Goal: Task Accomplishment & Management: Manage account settings

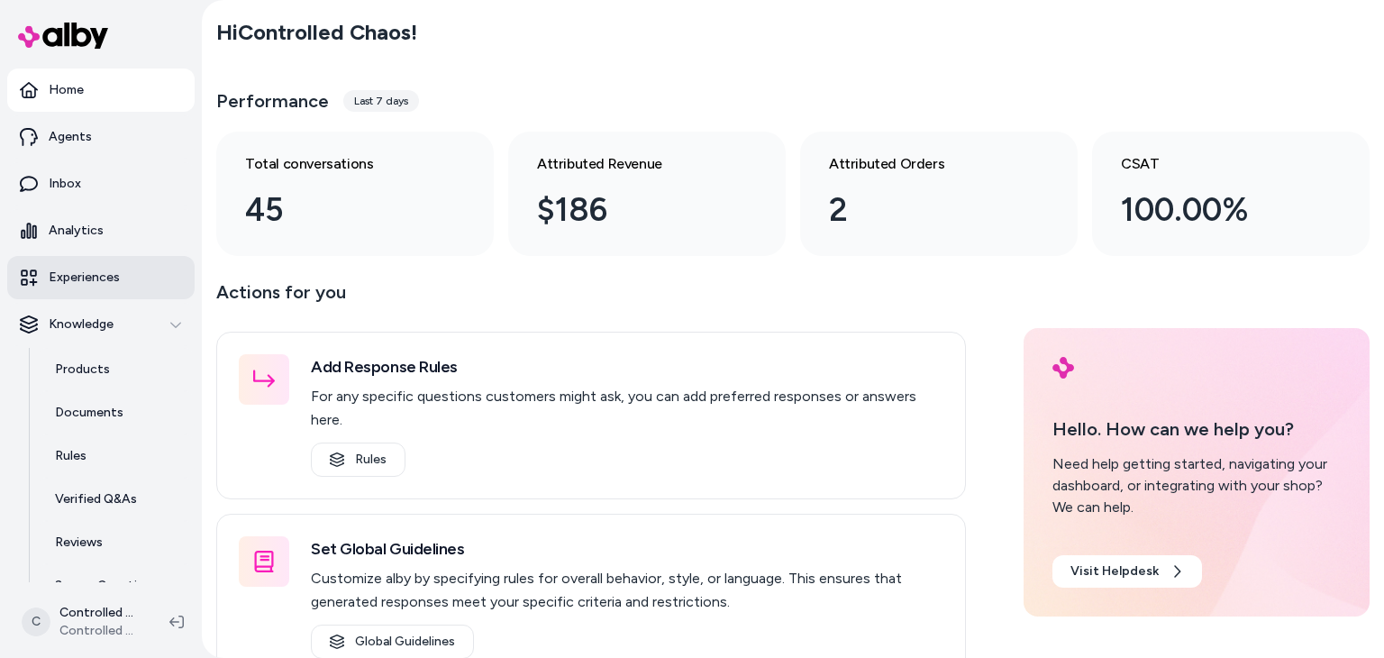
click at [88, 276] on p "Experiences" at bounding box center [84, 278] width 71 height 18
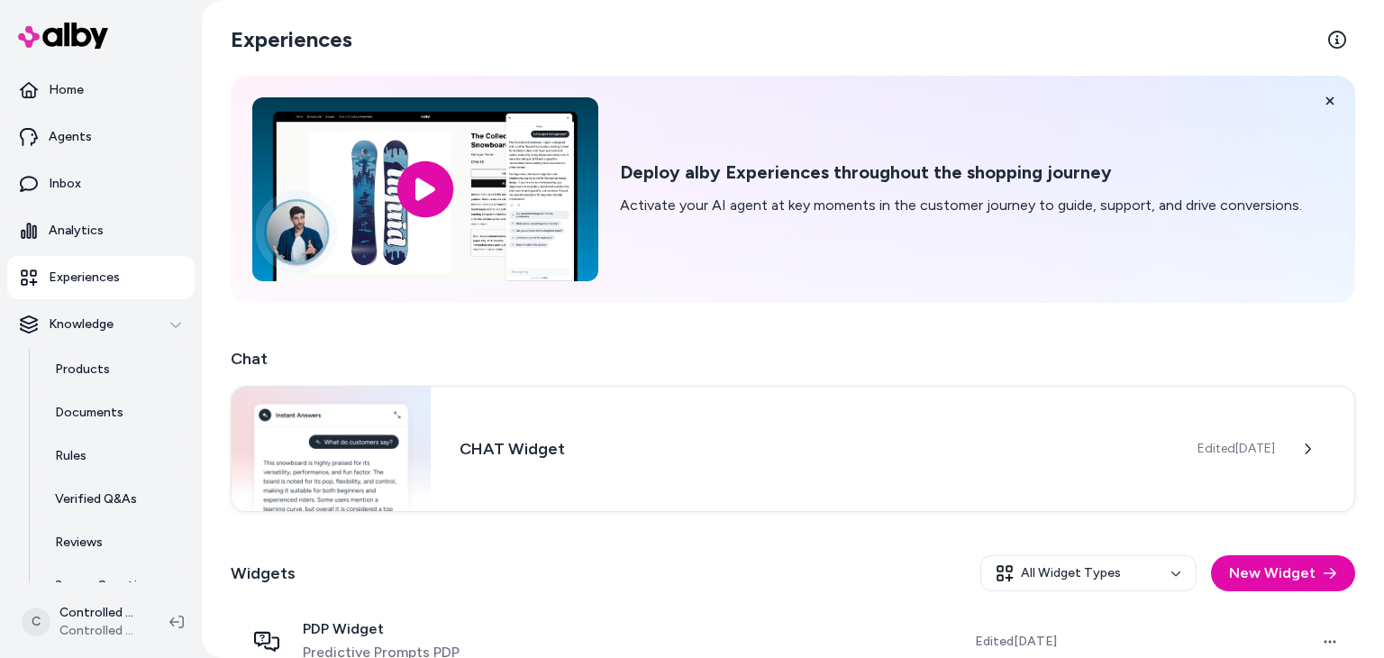
scroll to position [107, 0]
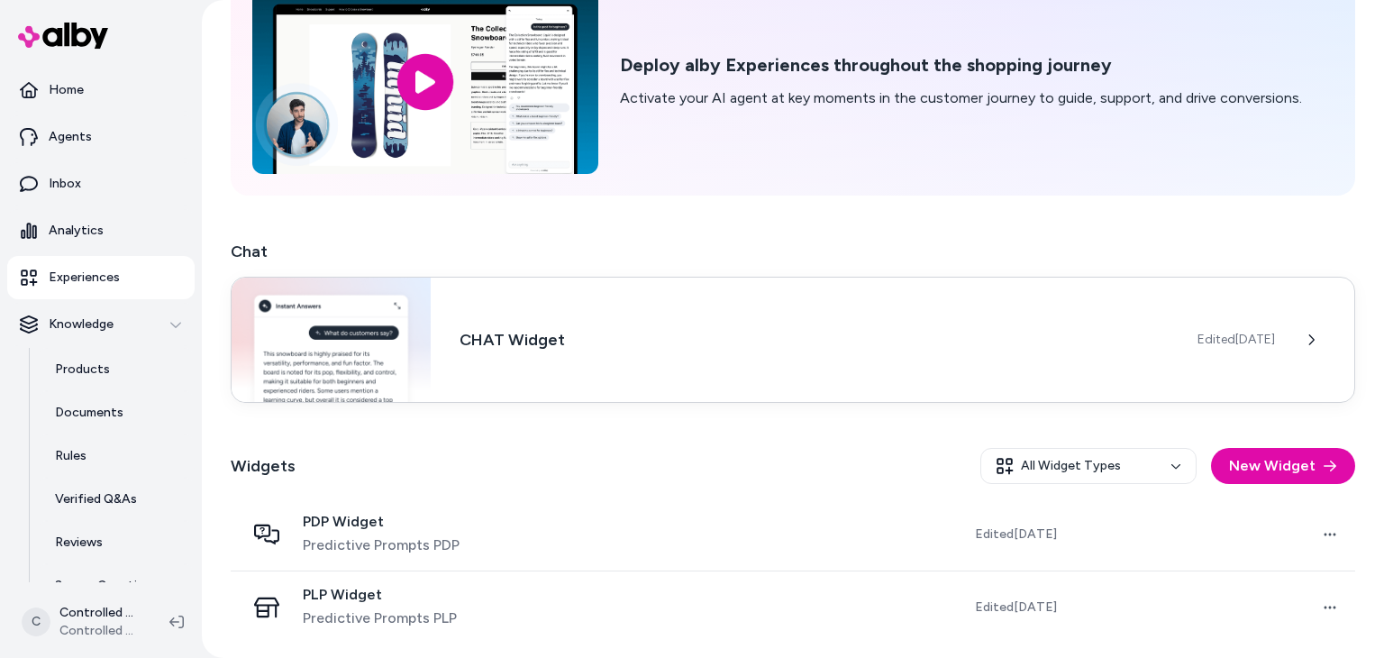
click at [597, 348] on h3 "CHAT Widget" at bounding box center [814, 339] width 709 height 25
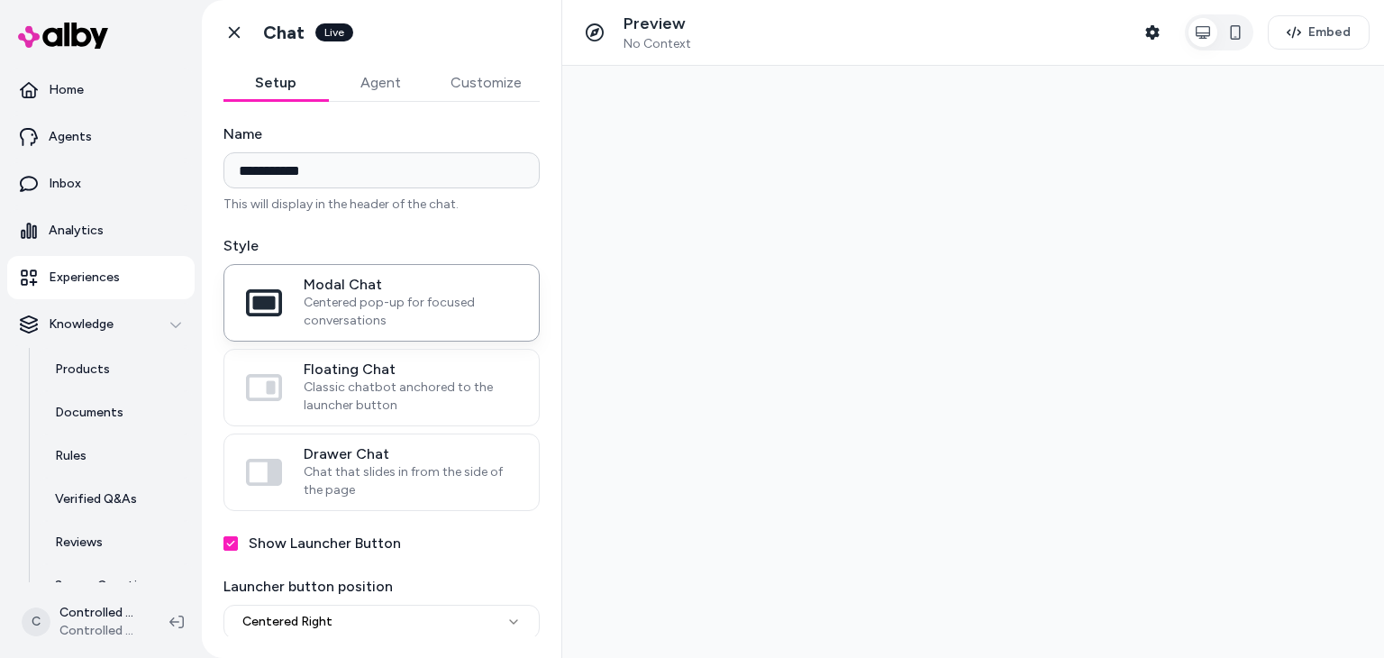
click at [367, 320] on span "Centered pop-up for focused conversations" at bounding box center [411, 312] width 214 height 36
click at [0, 0] on button "Modal Chat Centered pop-up for focused conversations" at bounding box center [0, 0] width 0 height 0
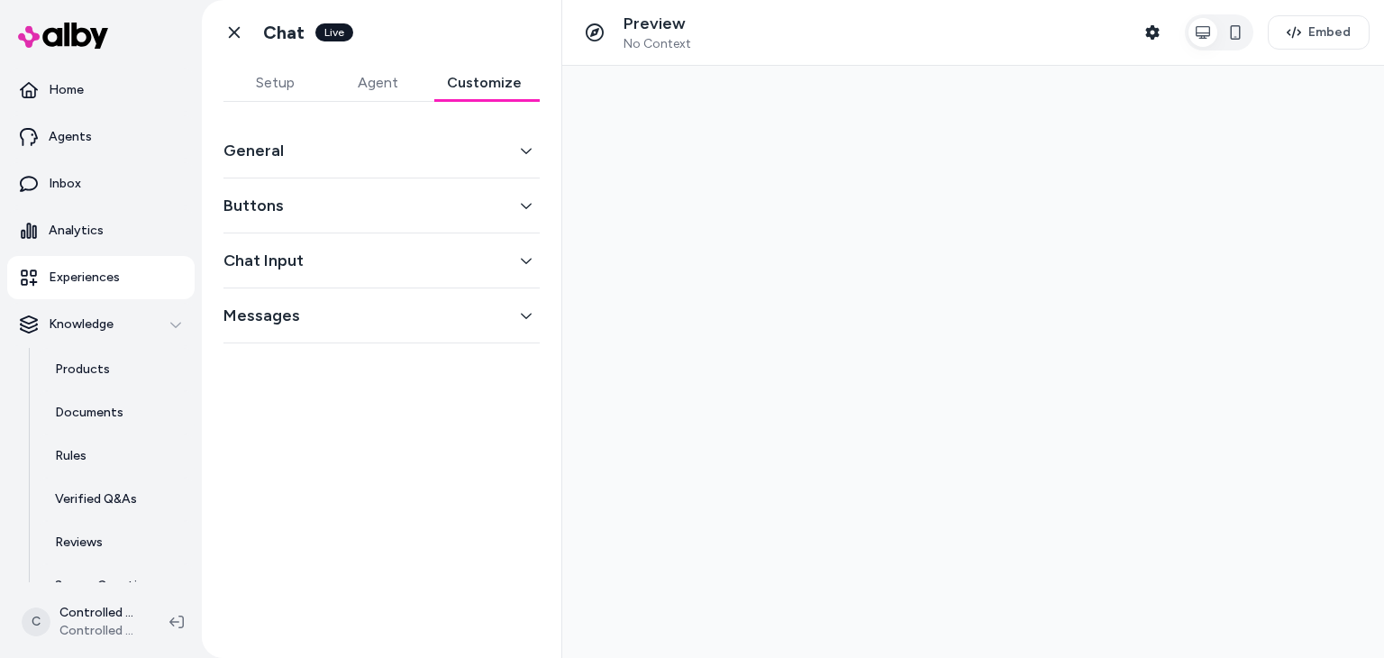
click at [476, 70] on button "Customize" at bounding box center [484, 83] width 111 height 36
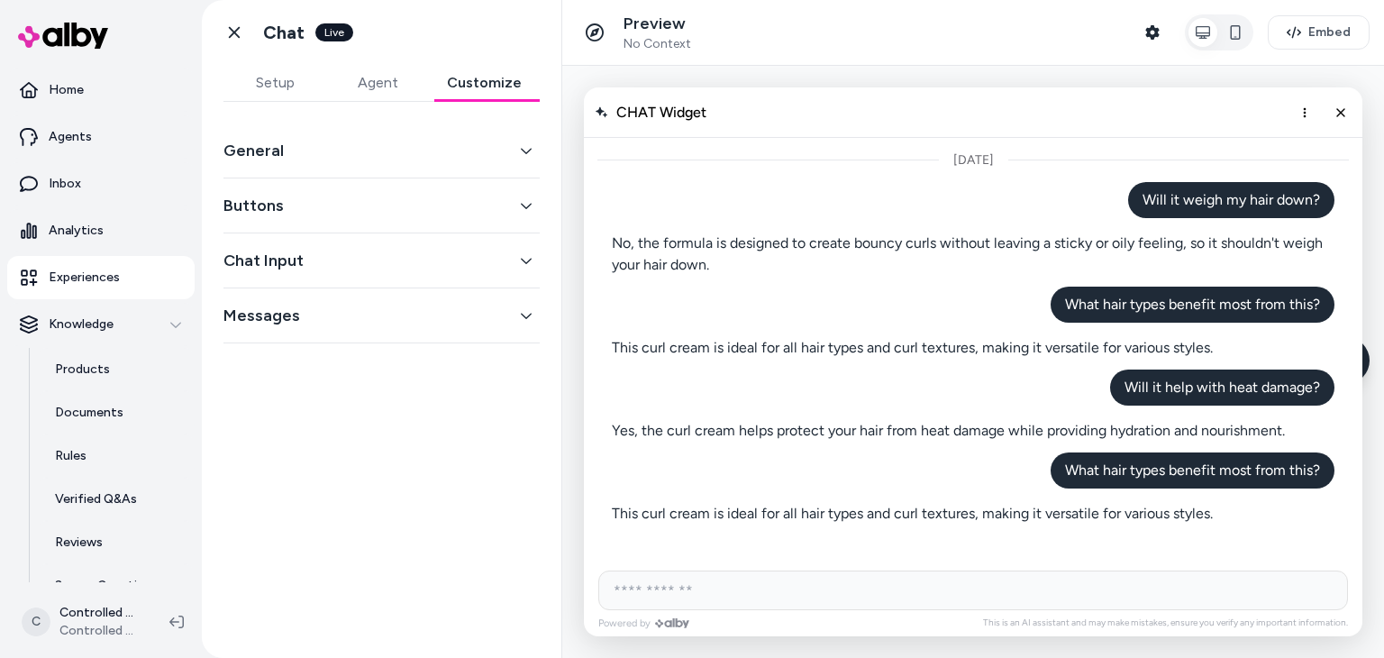
scroll to position [620, 0]
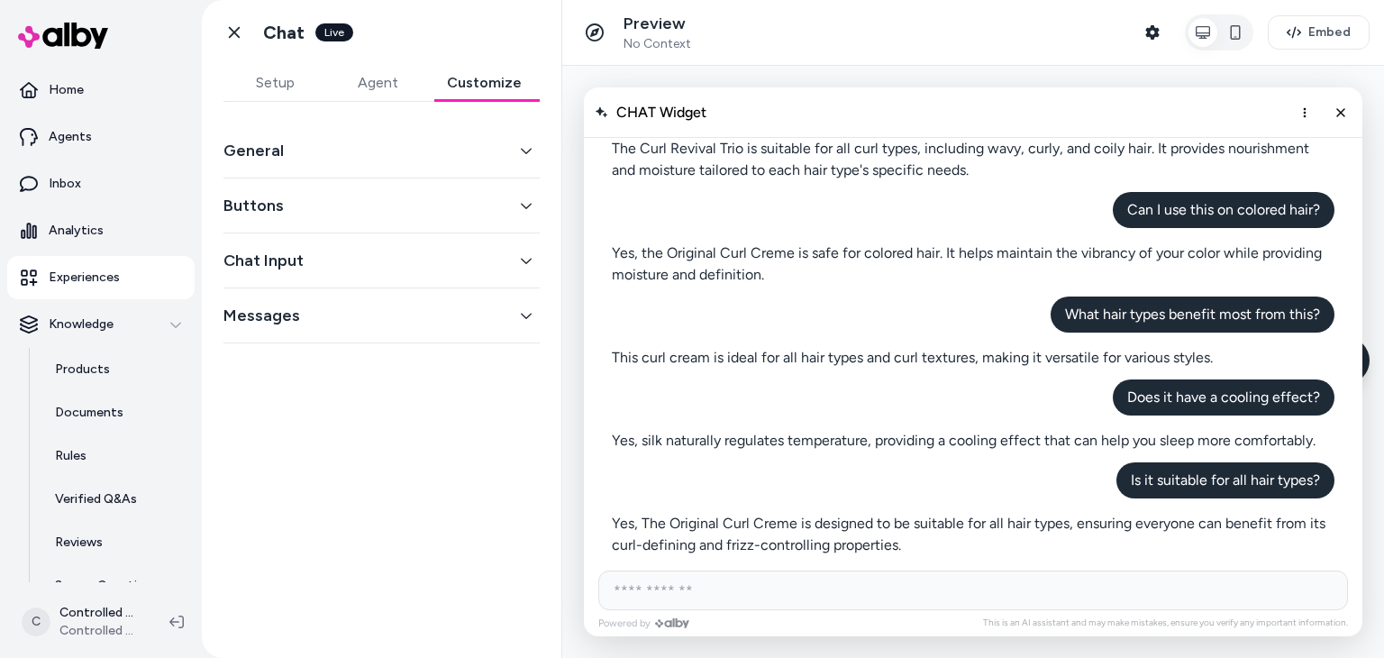
click at [526, 148] on icon "button" at bounding box center [526, 150] width 13 height 13
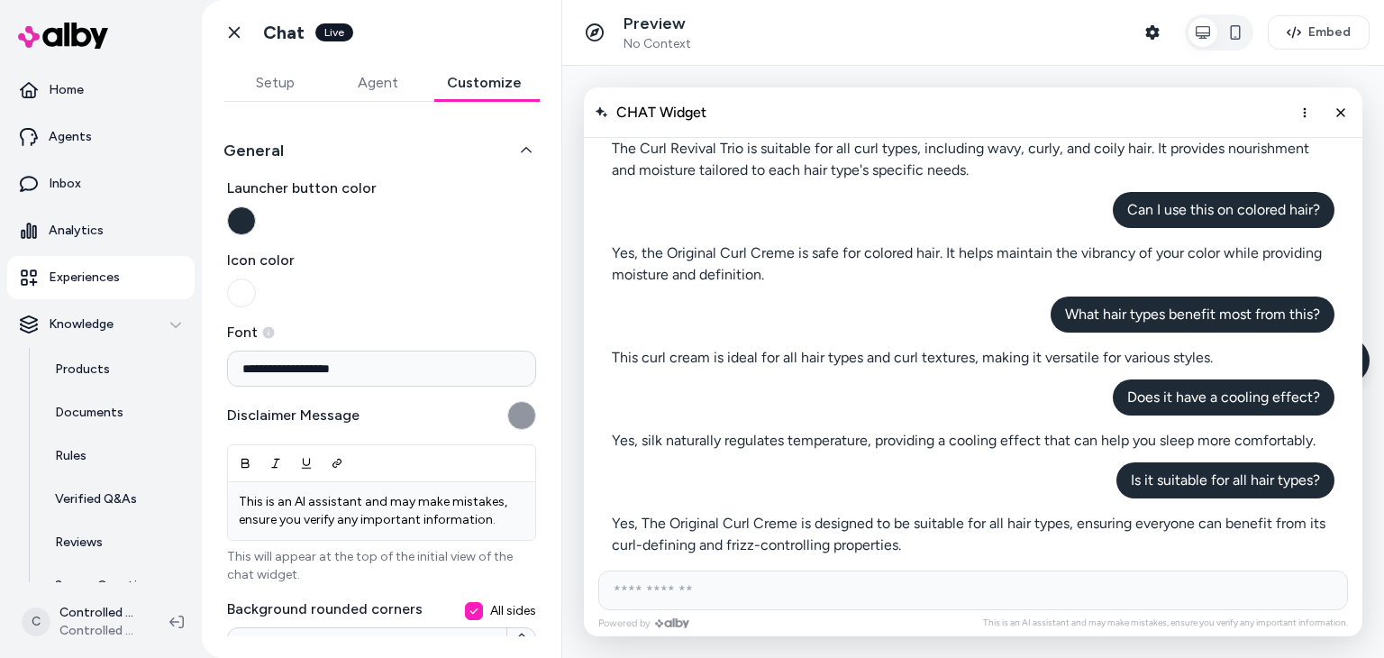
click at [247, 223] on button "Launcher button color" at bounding box center [241, 220] width 29 height 29
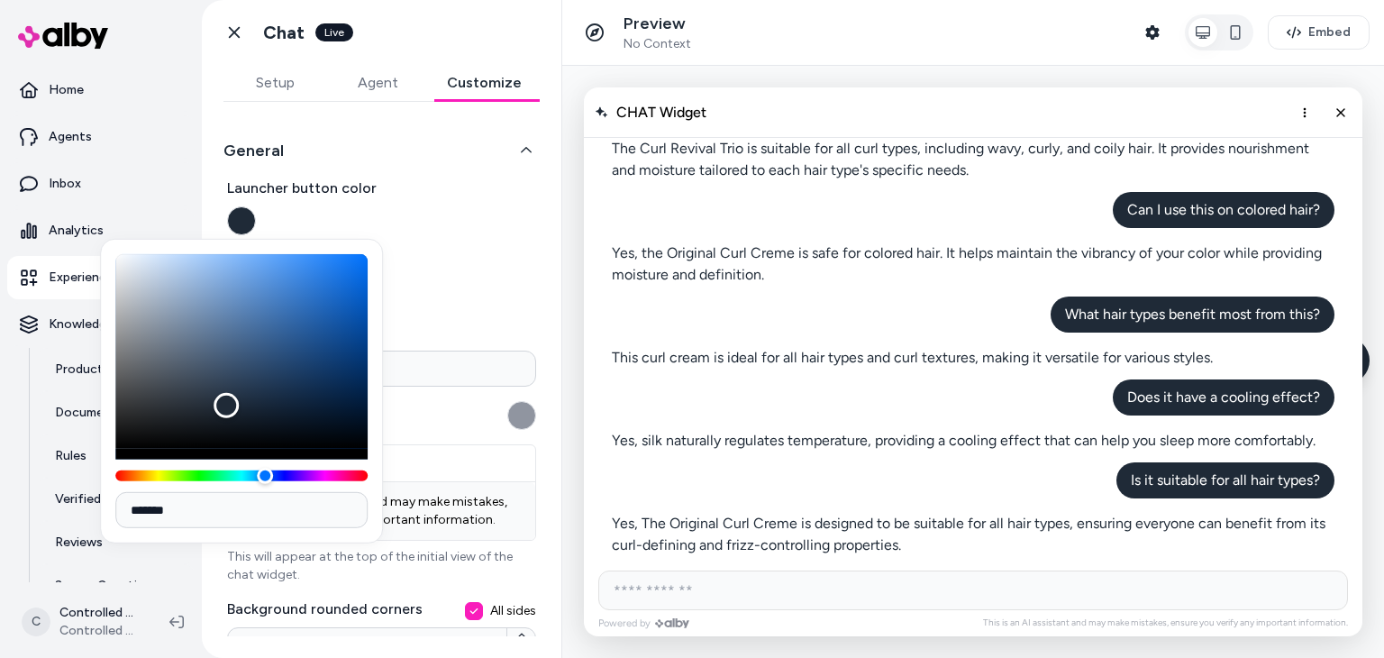
click at [466, 188] on span "Launcher button color" at bounding box center [381, 189] width 309 height 22
click at [256, 206] on button "Launcher button color" at bounding box center [241, 220] width 29 height 29
click at [508, 242] on div "**********" at bounding box center [381, 489] width 309 height 623
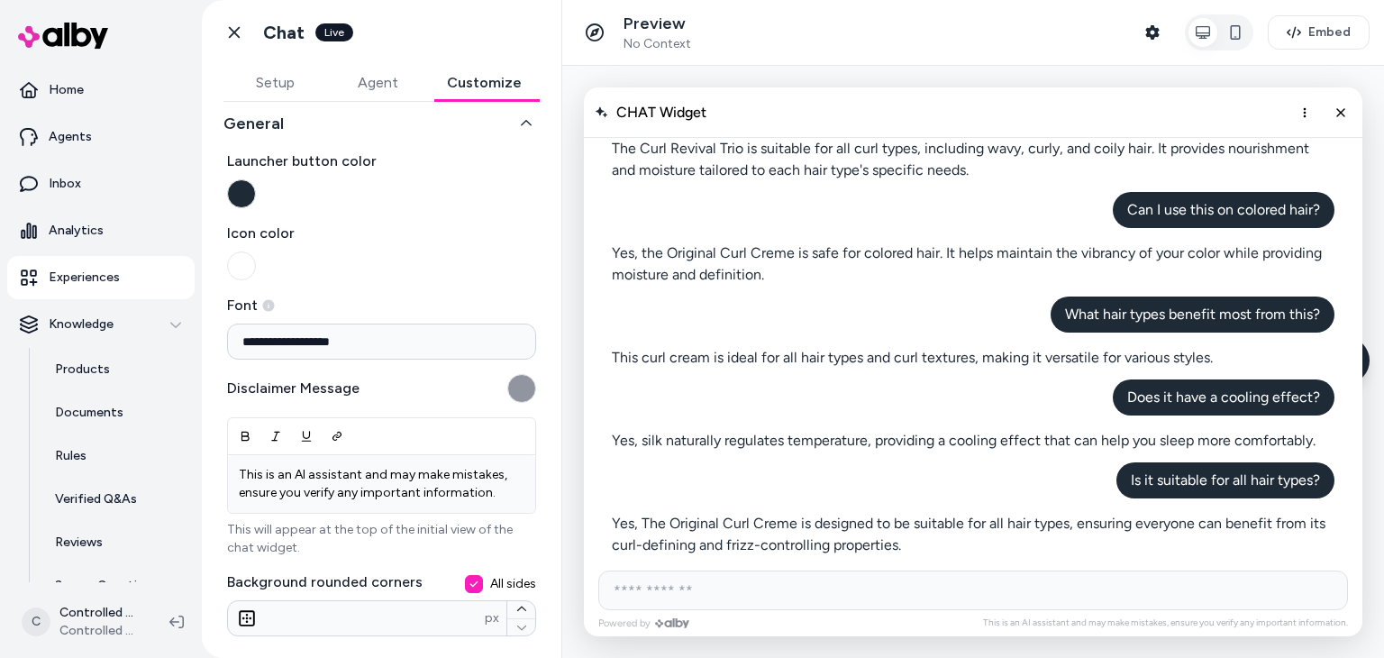
scroll to position [39, 0]
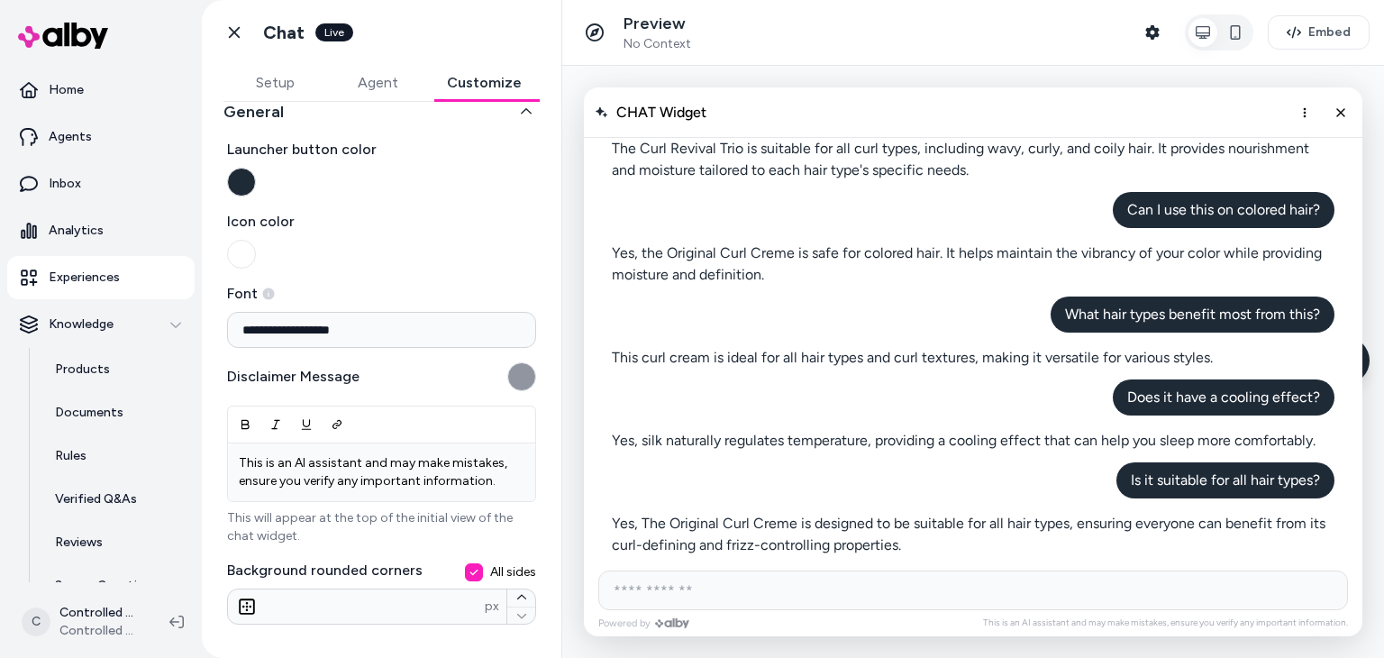
drag, startPoint x: 240, startPoint y: 186, endPoint x: 247, endPoint y: 194, distance: 10.9
click at [241, 186] on button "Launcher button color" at bounding box center [241, 182] width 29 height 29
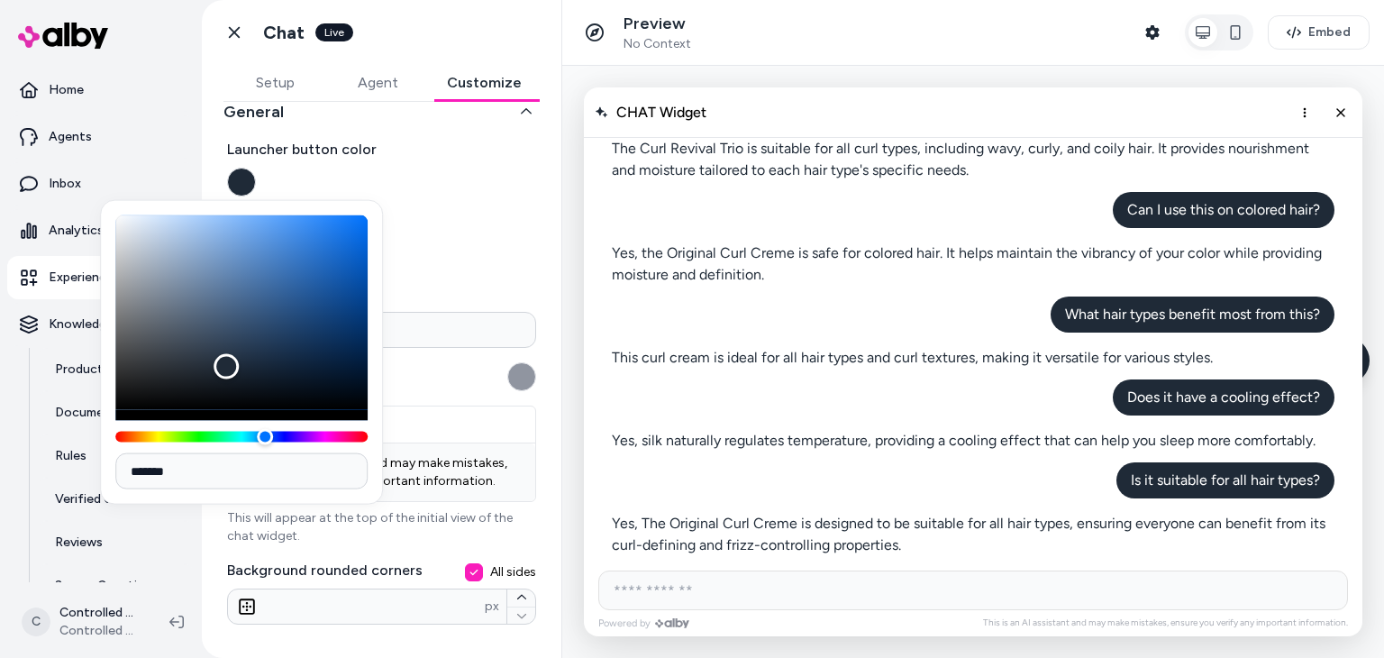
click at [239, 469] on input "*******" at bounding box center [241, 471] width 252 height 36
paste input
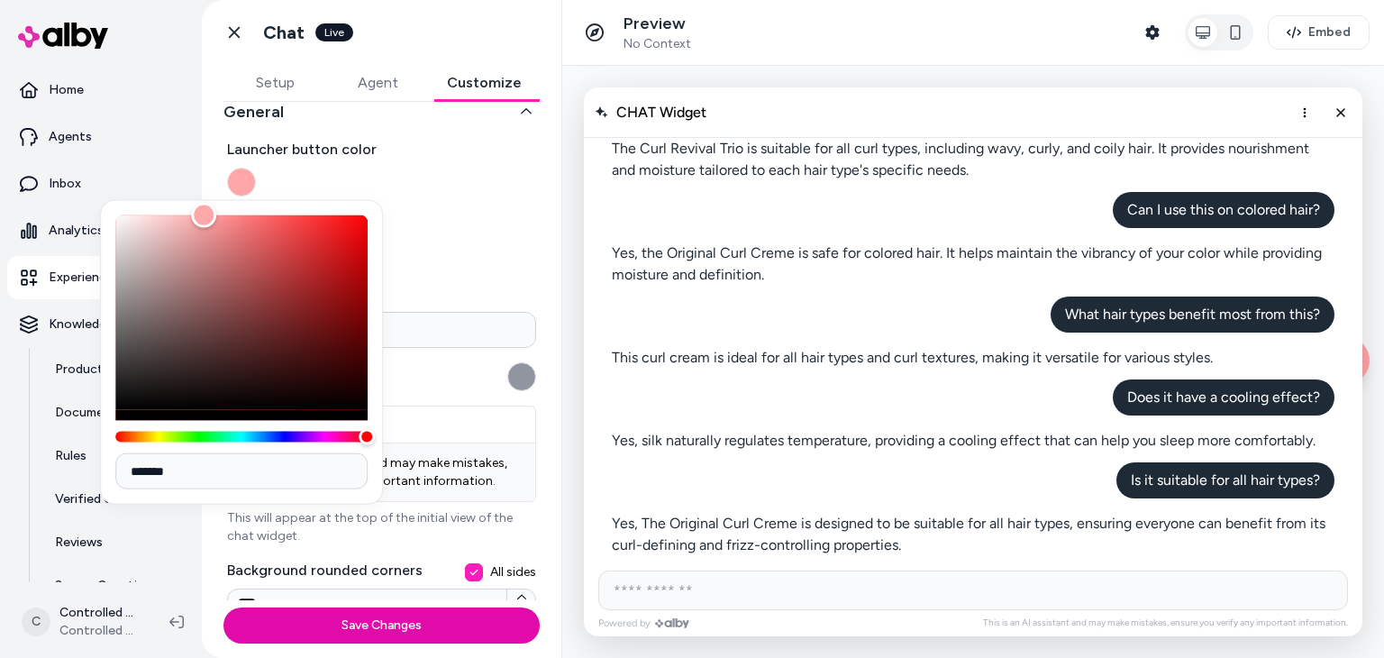
type input "*******"
click at [466, 372] on div "Disclaimer Message" at bounding box center [381, 376] width 309 height 29
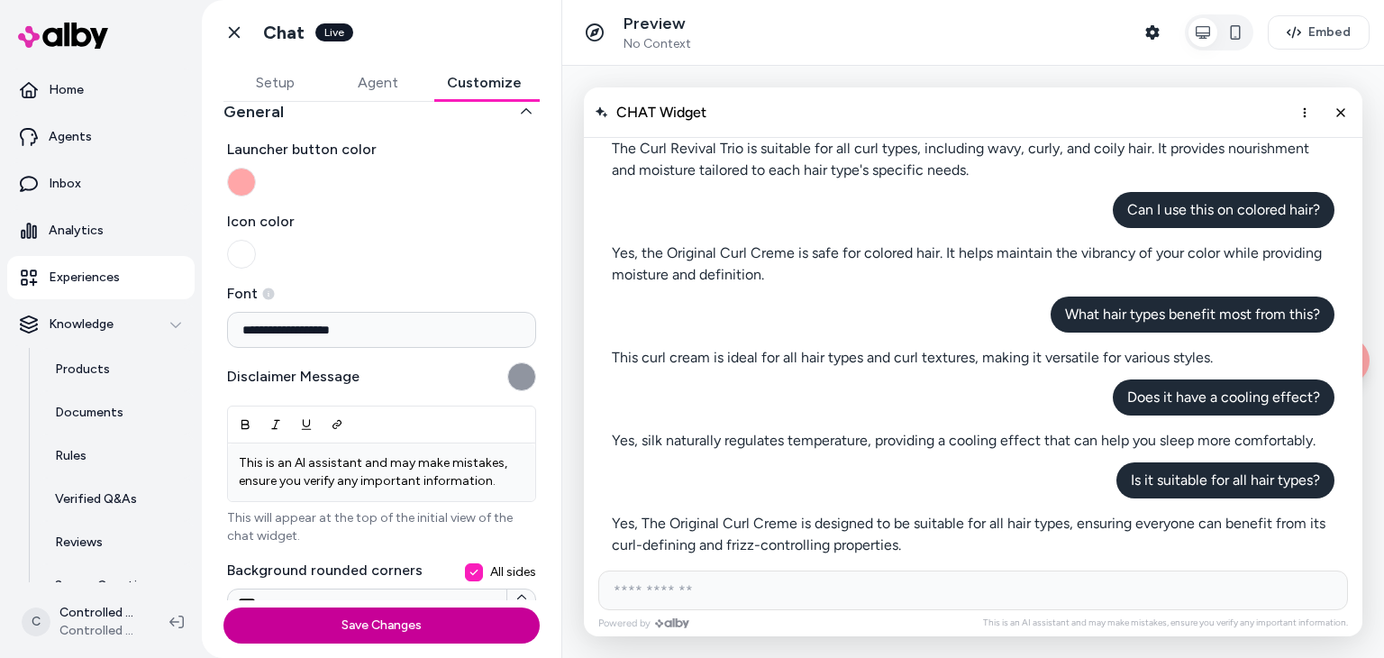
click at [370, 624] on button "Save Changes" at bounding box center [381, 625] width 316 height 36
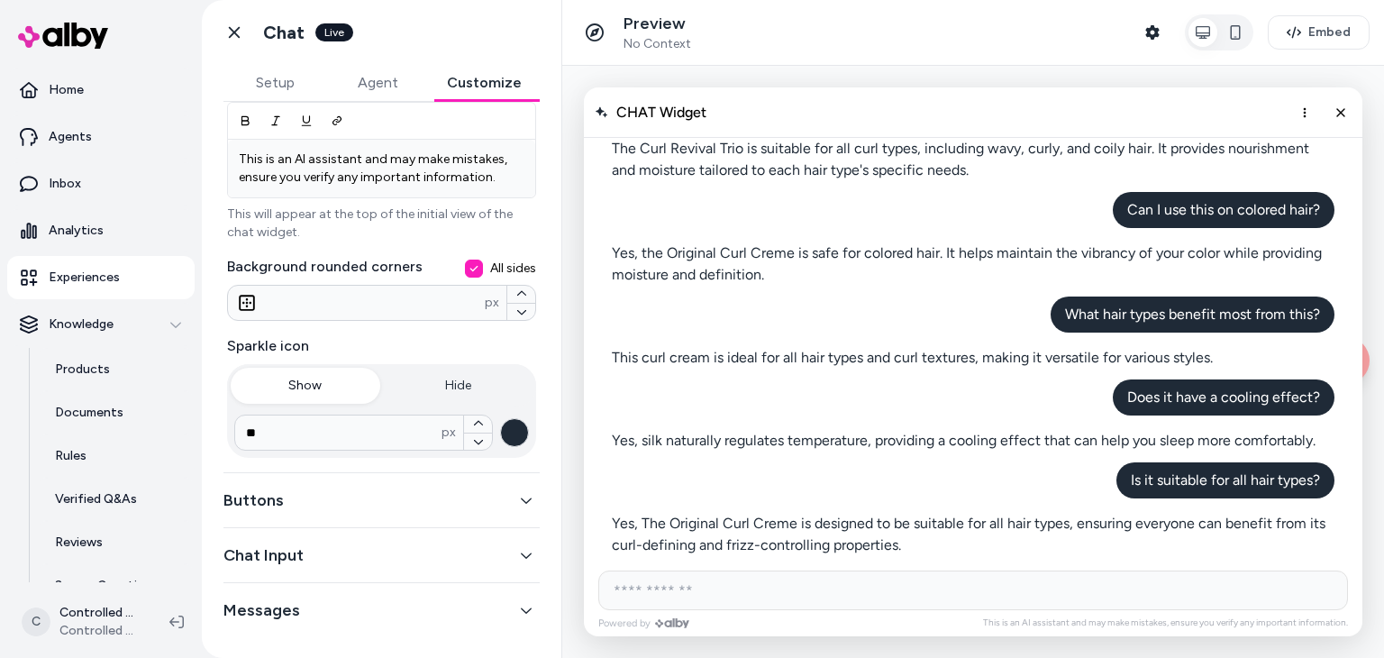
scroll to position [0, 0]
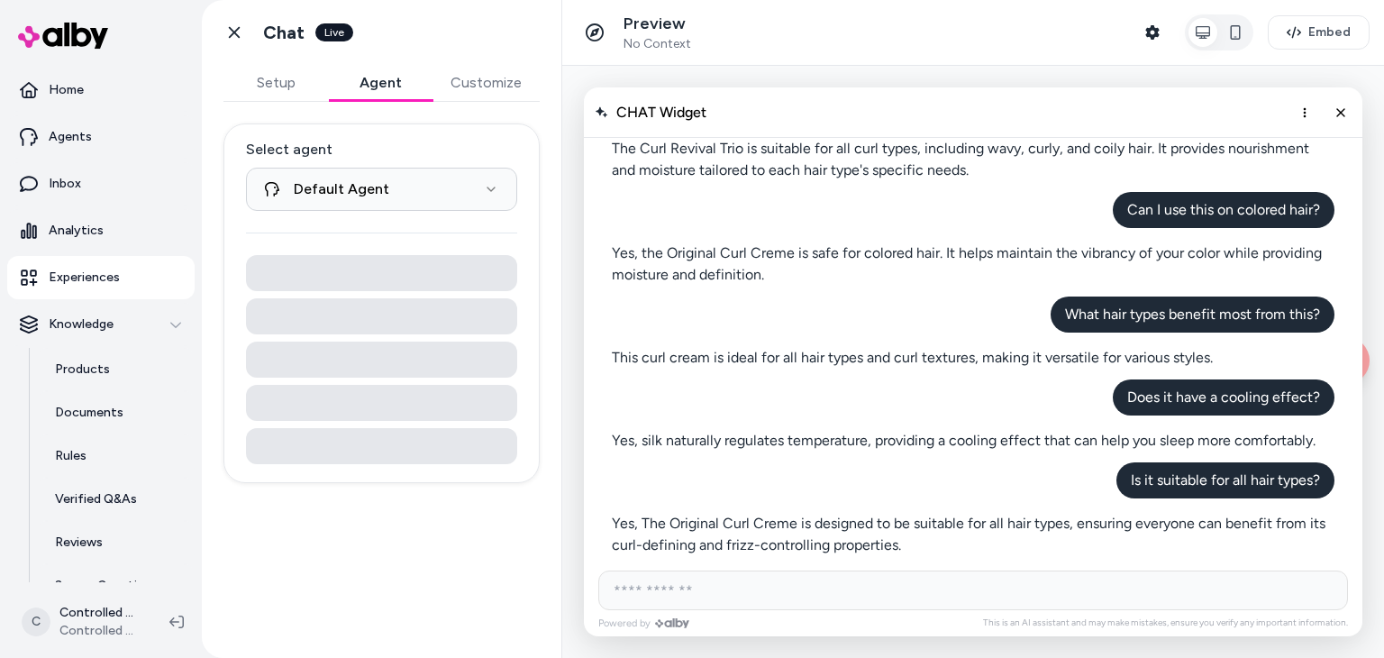
click at [377, 78] on button "Agent" at bounding box center [380, 83] width 105 height 36
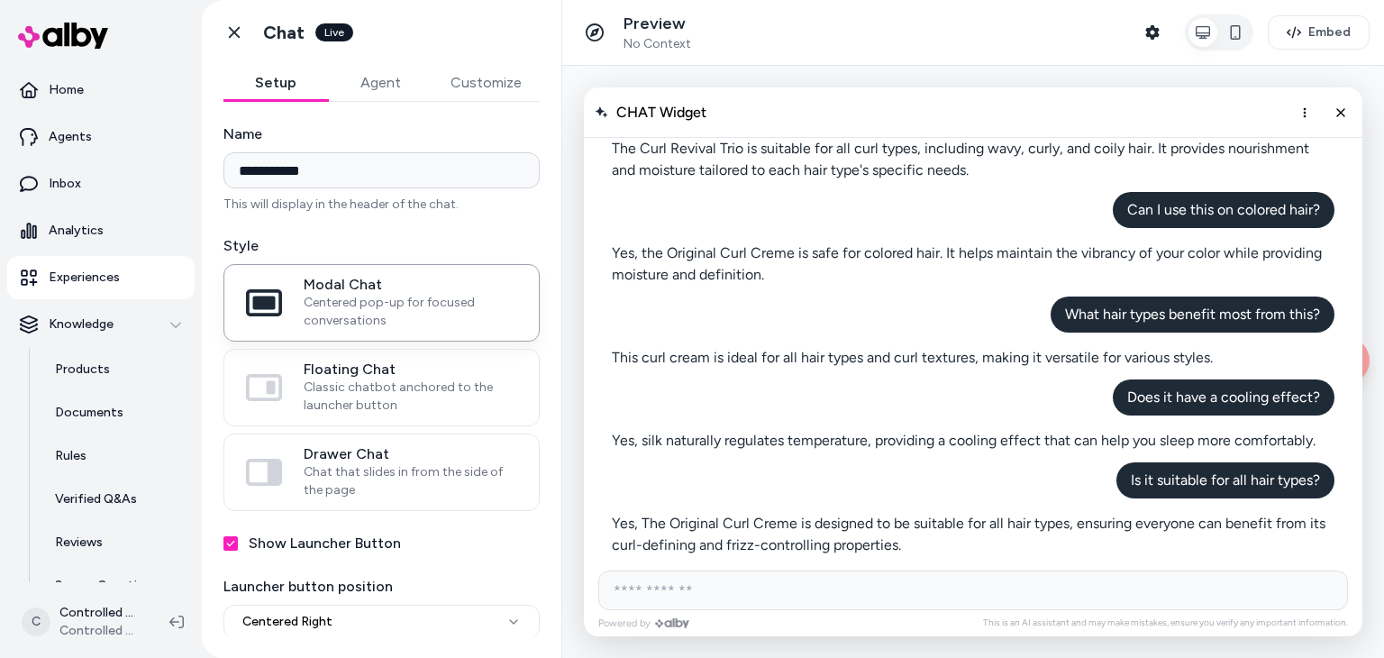
click at [303, 82] on button "Setup" at bounding box center [275, 83] width 105 height 36
click at [448, 378] on span "Classic chatbot anchored to the launcher button" at bounding box center [411, 396] width 214 height 36
click at [0, 0] on button "Floating Chat Classic chatbot anchored to the launcher button" at bounding box center [0, 0] width 0 height 0
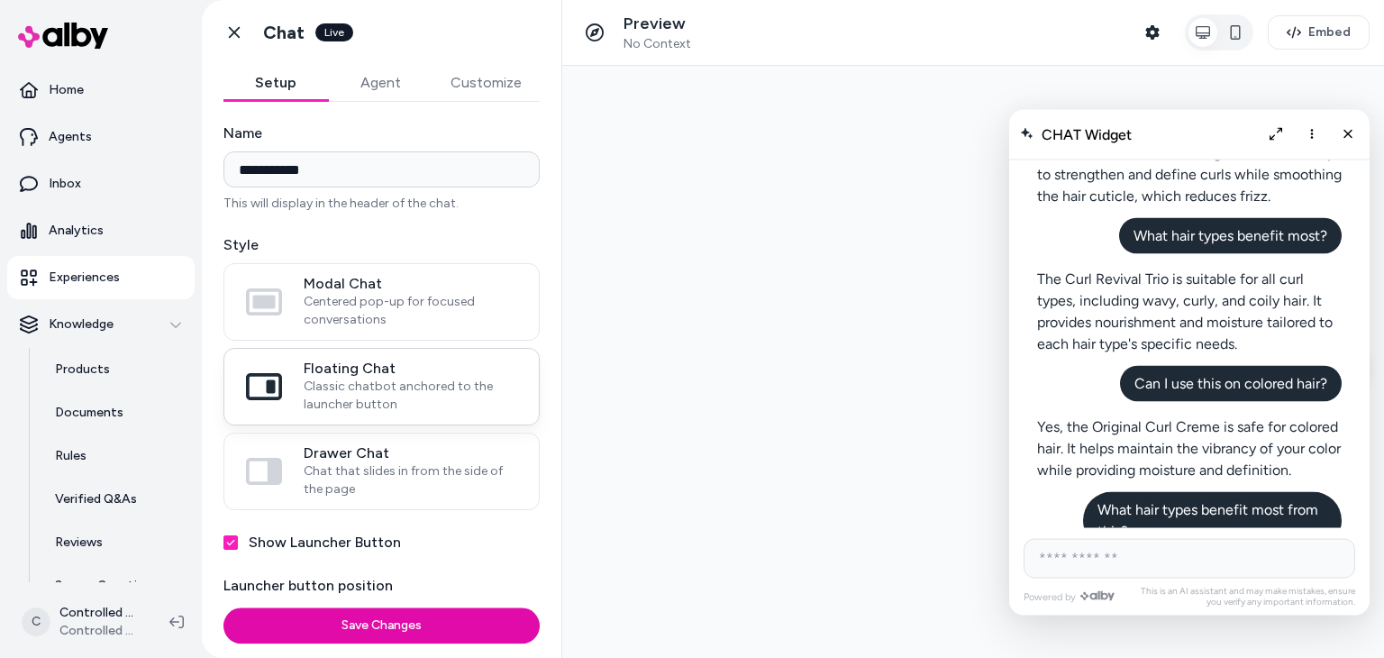
scroll to position [836, 0]
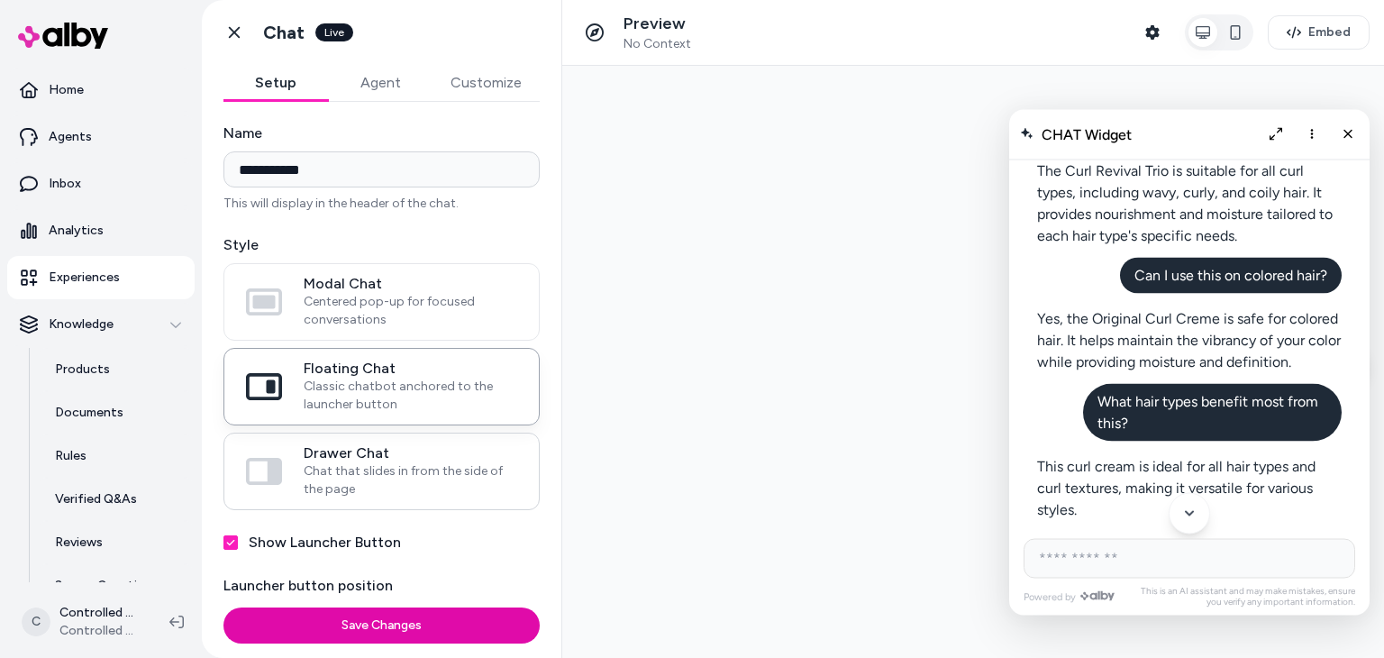
click at [415, 466] on span "Chat that slides in from the side of the page" at bounding box center [411, 480] width 214 height 36
click at [0, 0] on button "Drawer Chat Chat that slides in from the side of the page" at bounding box center [0, 0] width 0 height 0
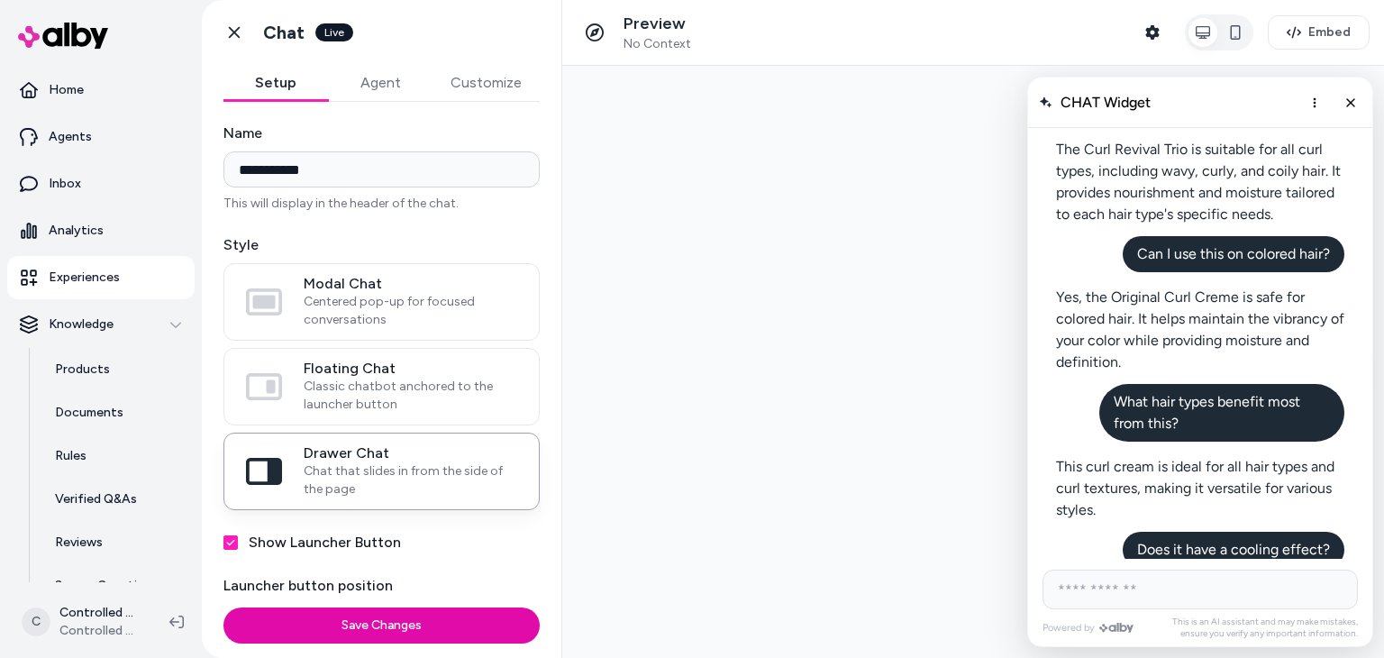
scroll to position [1158, 0]
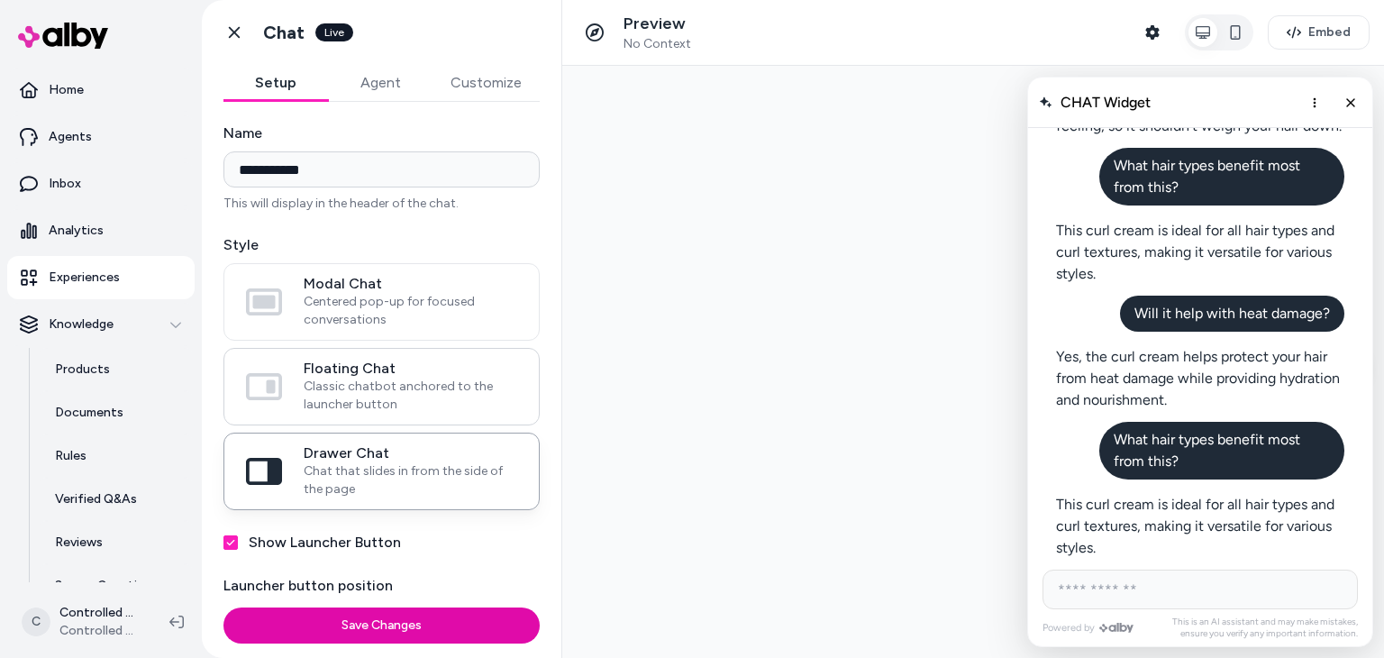
click at [449, 365] on span "Floating Chat" at bounding box center [411, 369] width 214 height 18
click at [0, 0] on button "Floating Chat Classic chatbot anchored to the launcher button" at bounding box center [0, 0] width 0 height 0
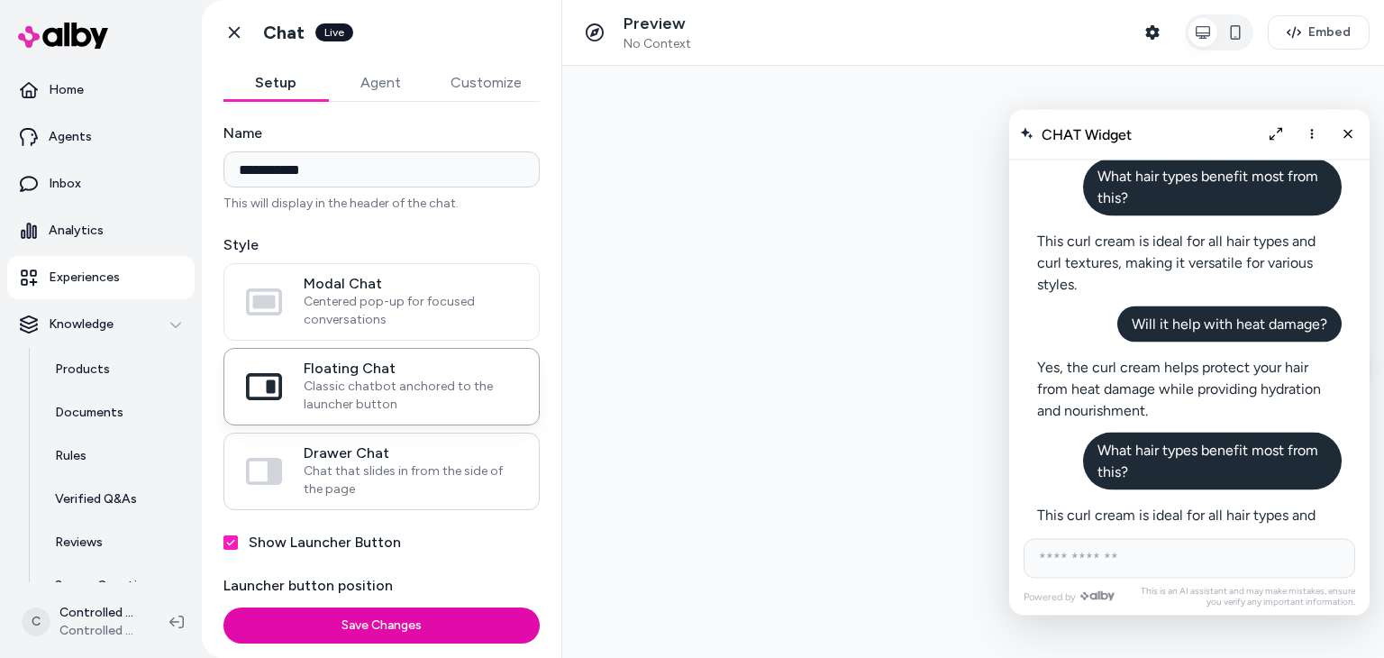
click at [383, 472] on span "Chat that slides in from the side of the page" at bounding box center [411, 480] width 214 height 36
click at [0, 0] on button "Drawer Chat Chat that slides in from the side of the page" at bounding box center [0, 0] width 0 height 0
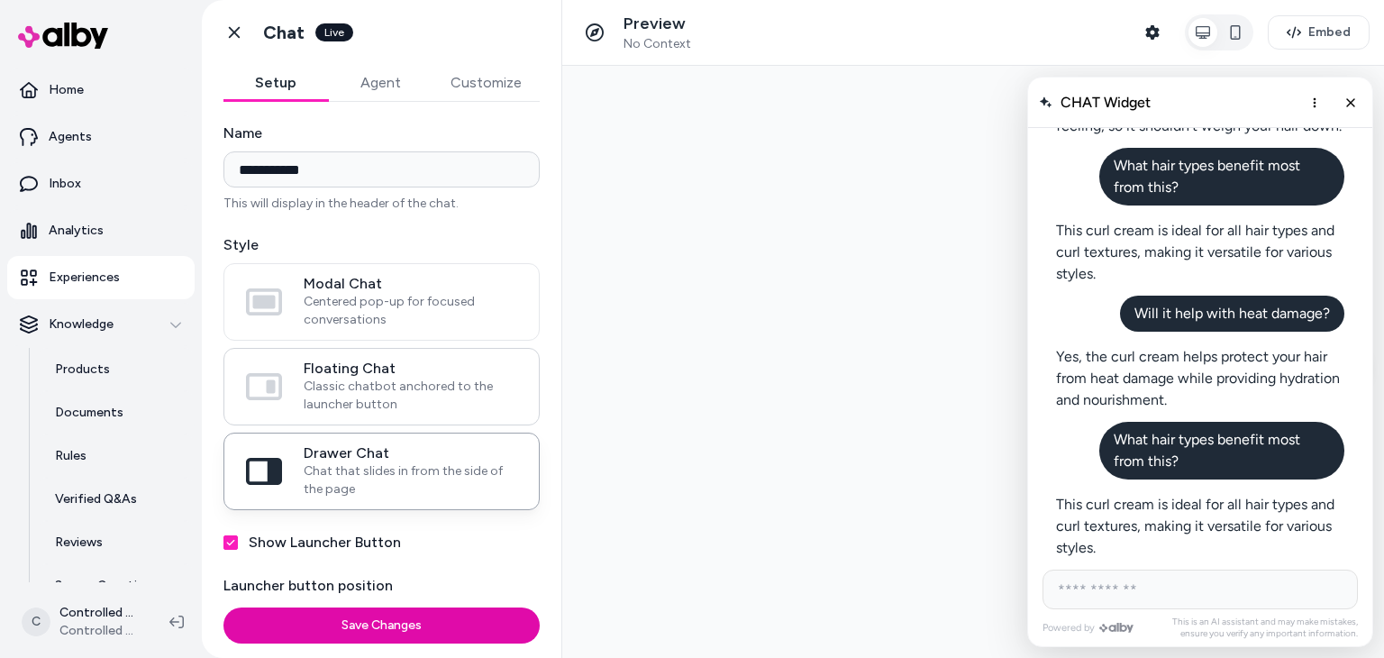
scroll to position [131, 0]
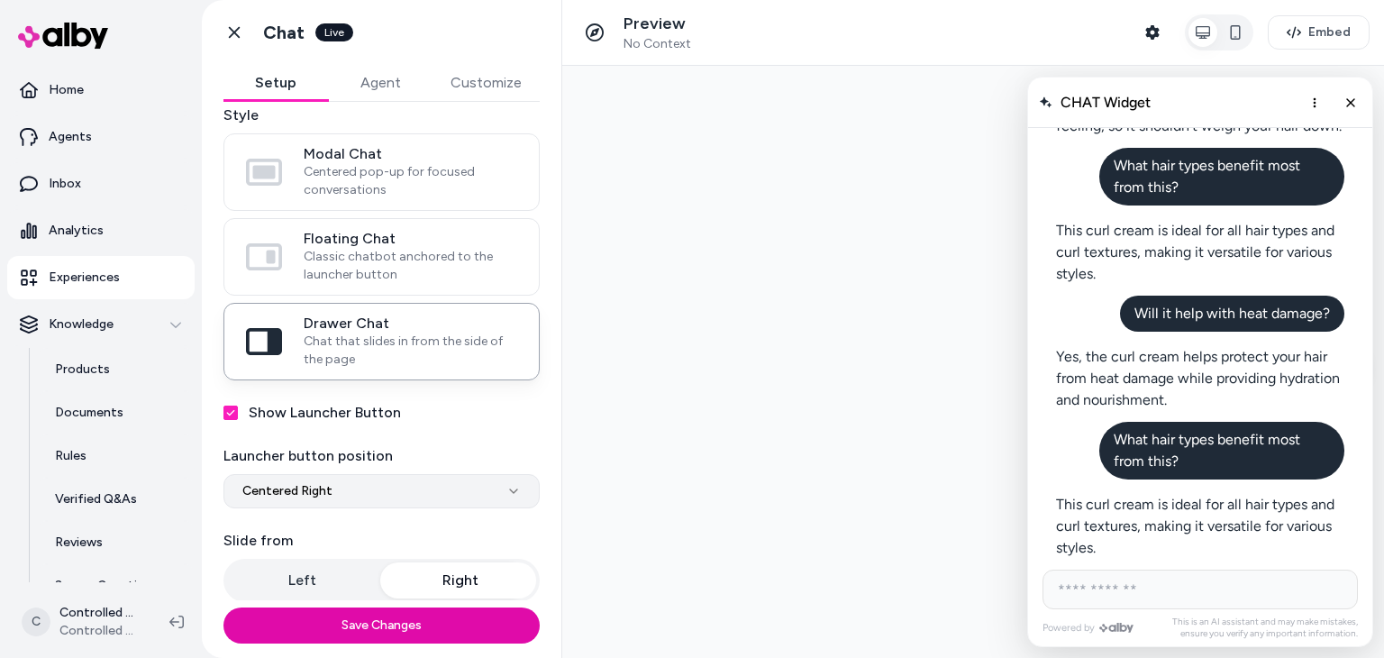
click at [419, 490] on html "**********" at bounding box center [692, 329] width 1384 height 658
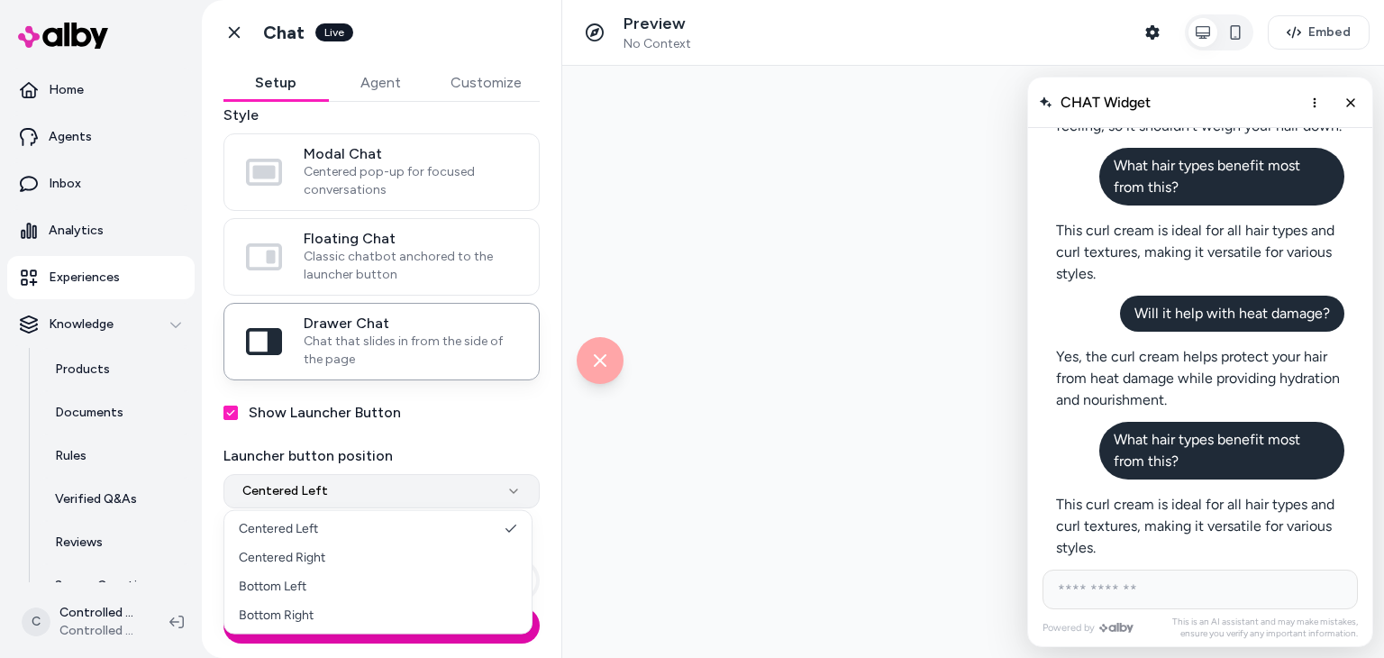
click at [384, 486] on html "**********" at bounding box center [692, 329] width 1384 height 658
select select "**********"
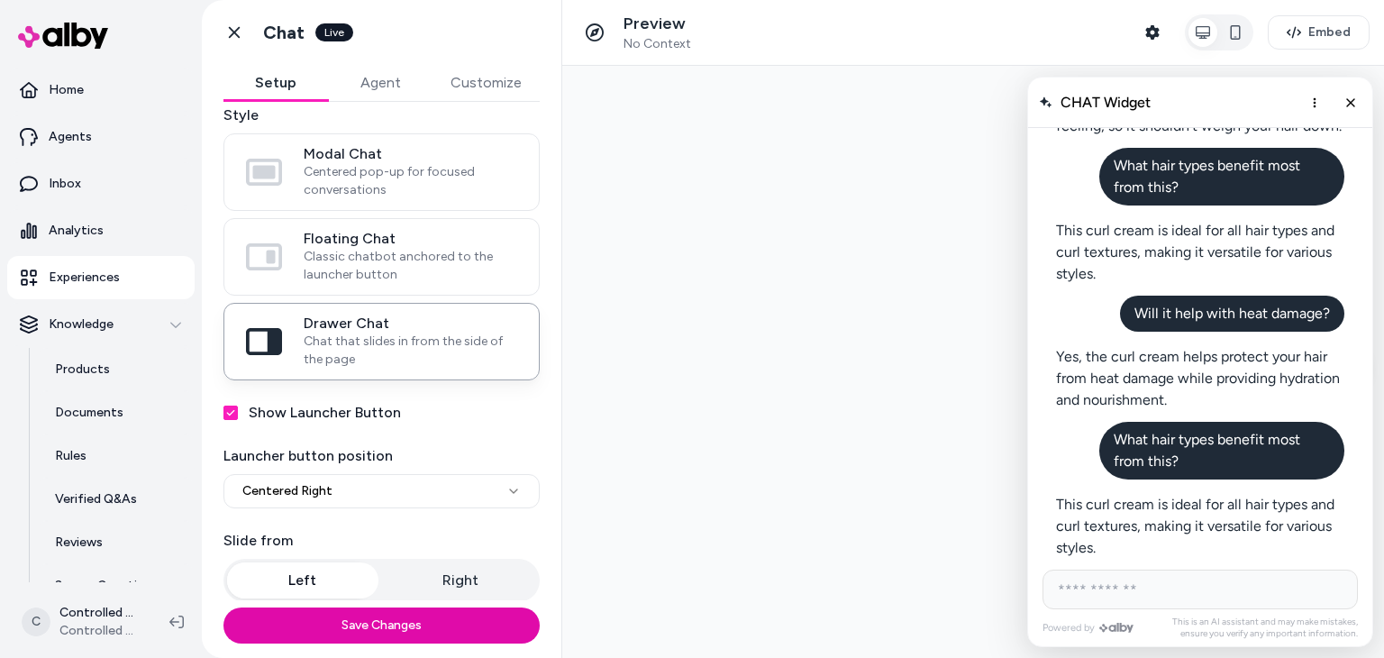
click at [322, 570] on button "Left" at bounding box center [302, 580] width 151 height 36
click at [461, 581] on button "Right" at bounding box center [461, 580] width 151 height 36
click at [466, 530] on label "Slide from" at bounding box center [381, 541] width 316 height 22
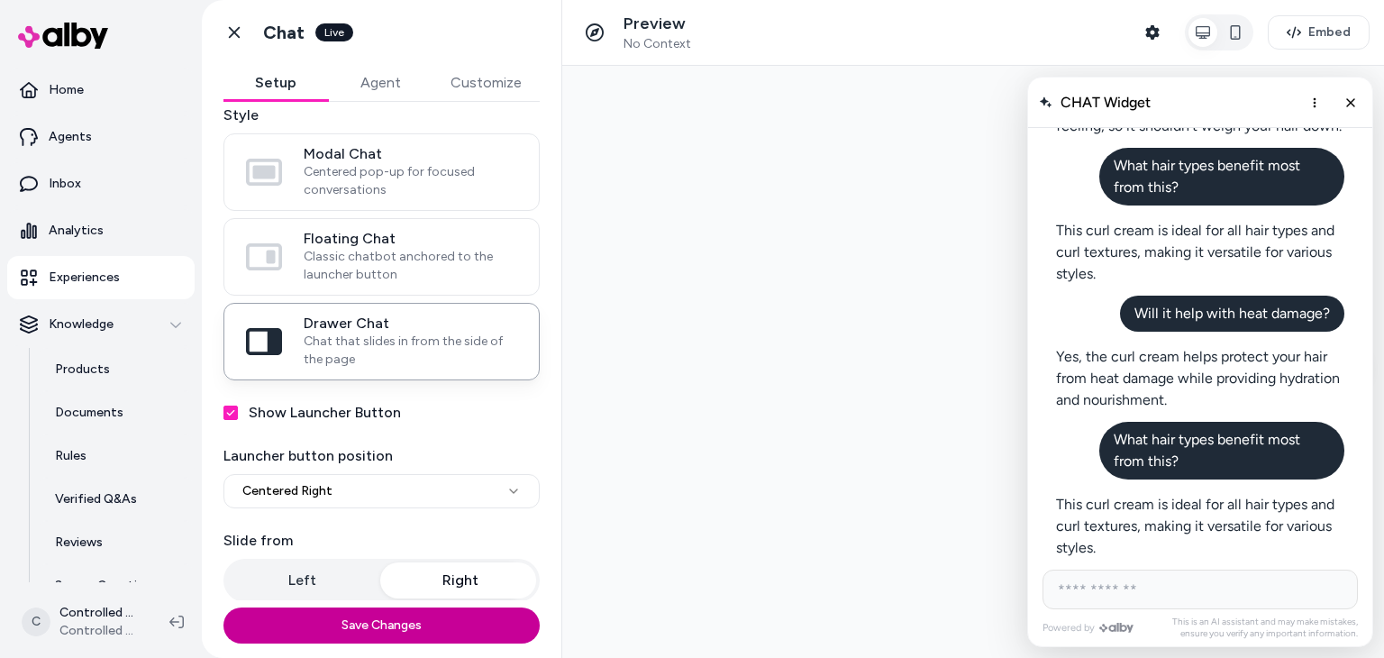
click at [418, 626] on button "Save Changes" at bounding box center [381, 625] width 316 height 36
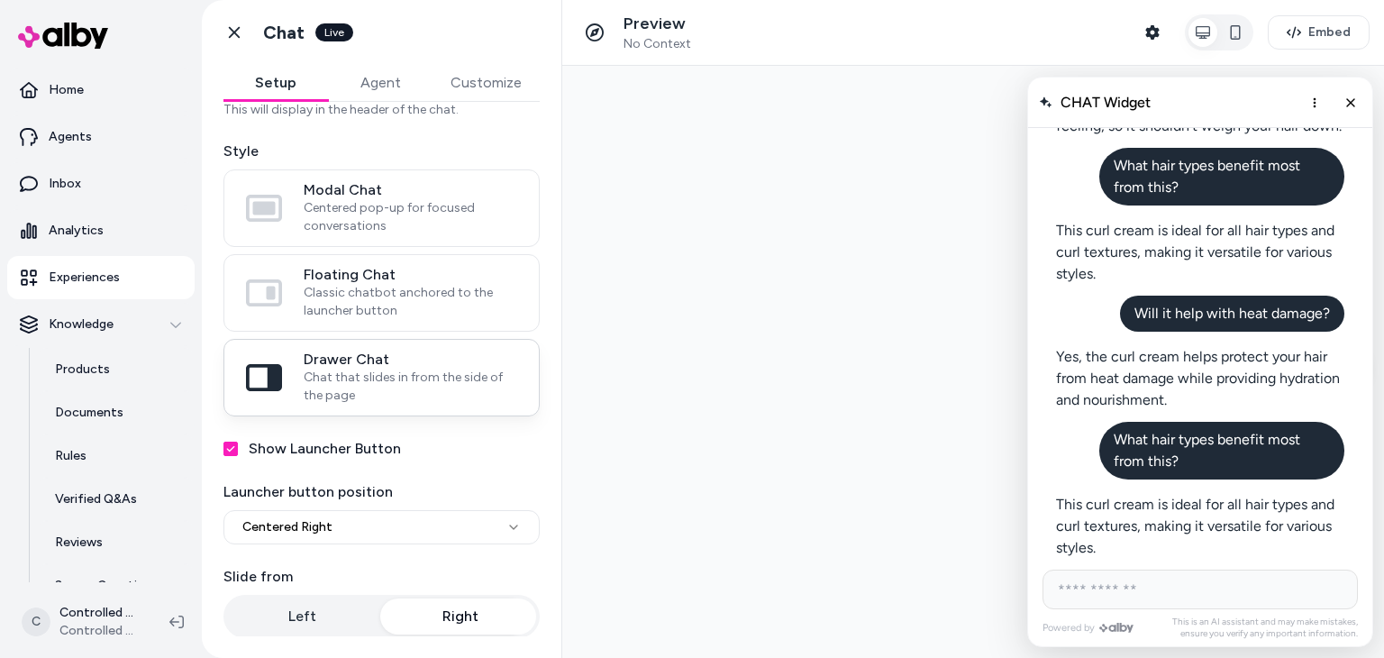
scroll to position [0, 0]
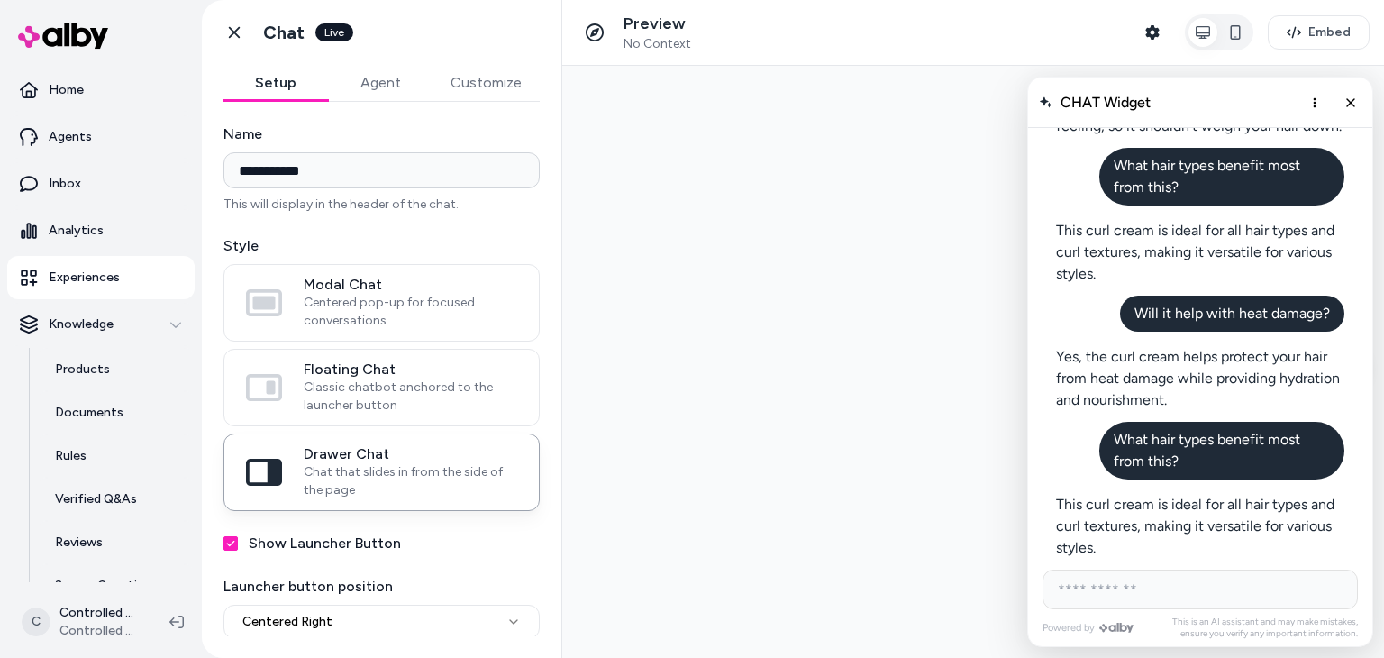
click at [396, 84] on button "Agent" at bounding box center [380, 83] width 105 height 36
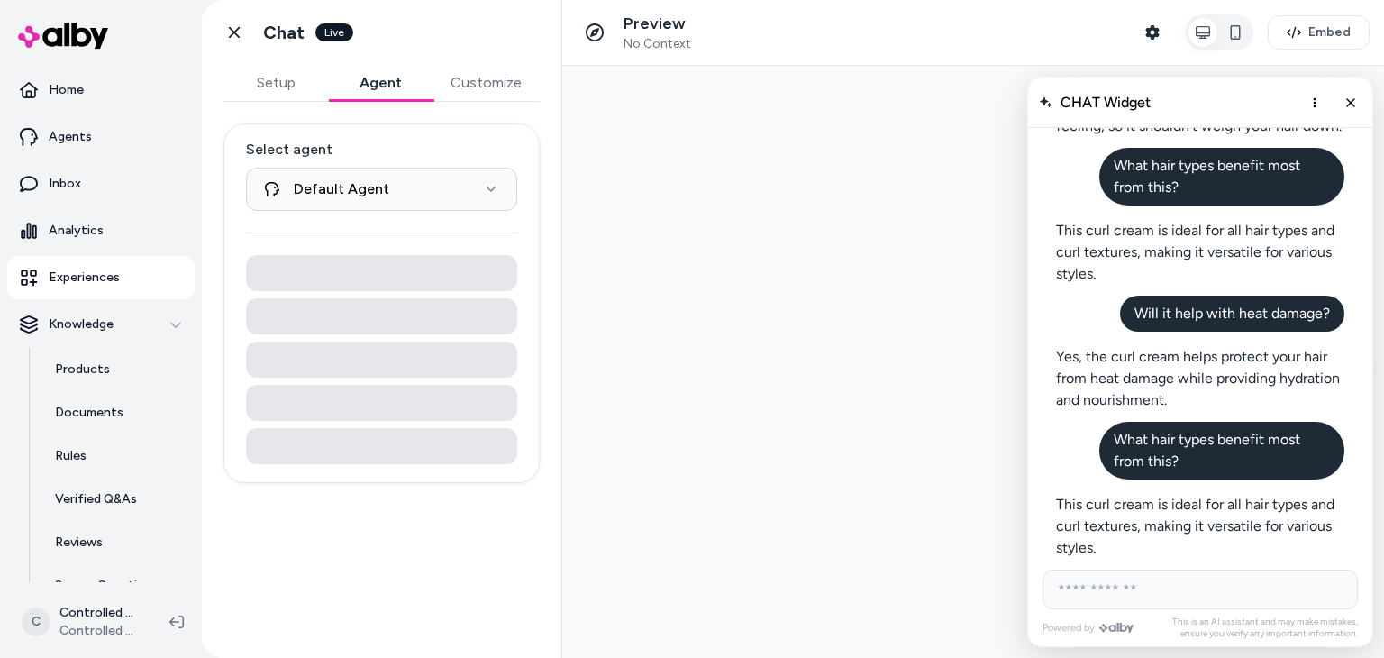
click at [274, 77] on button "Setup" at bounding box center [275, 83] width 105 height 36
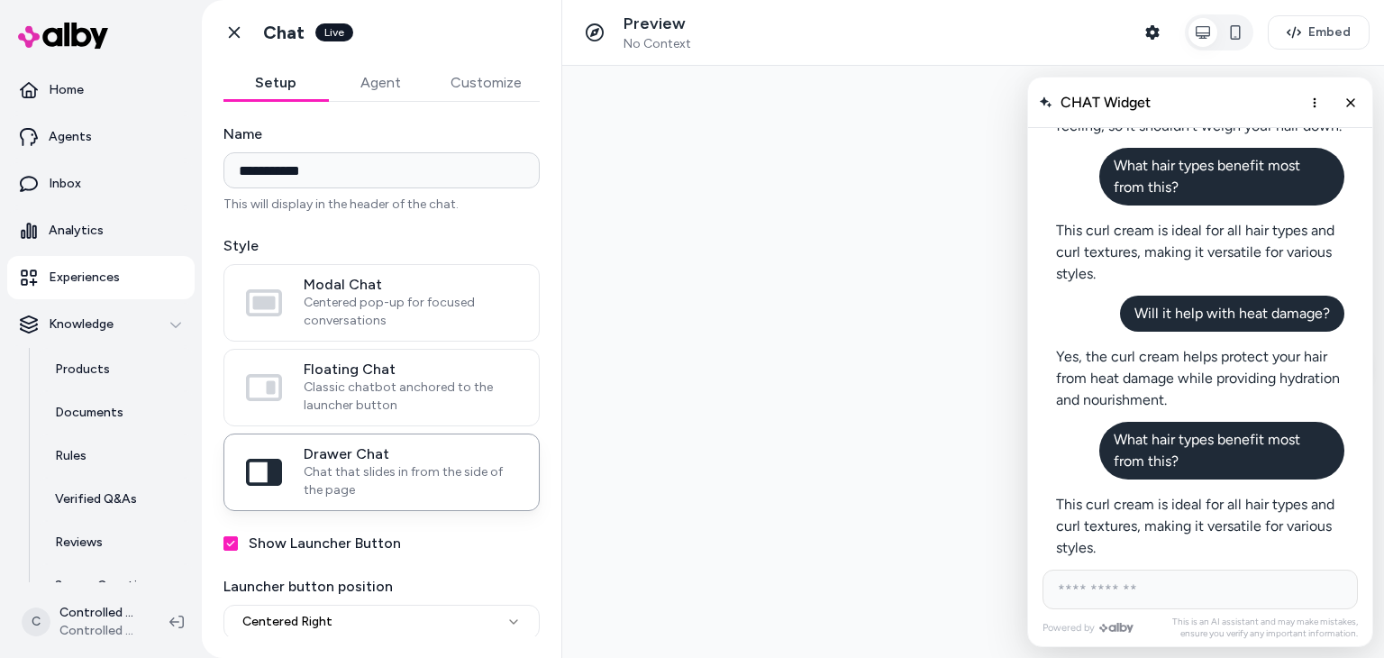
click at [398, 175] on input "**********" at bounding box center [381, 170] width 316 height 36
paste input
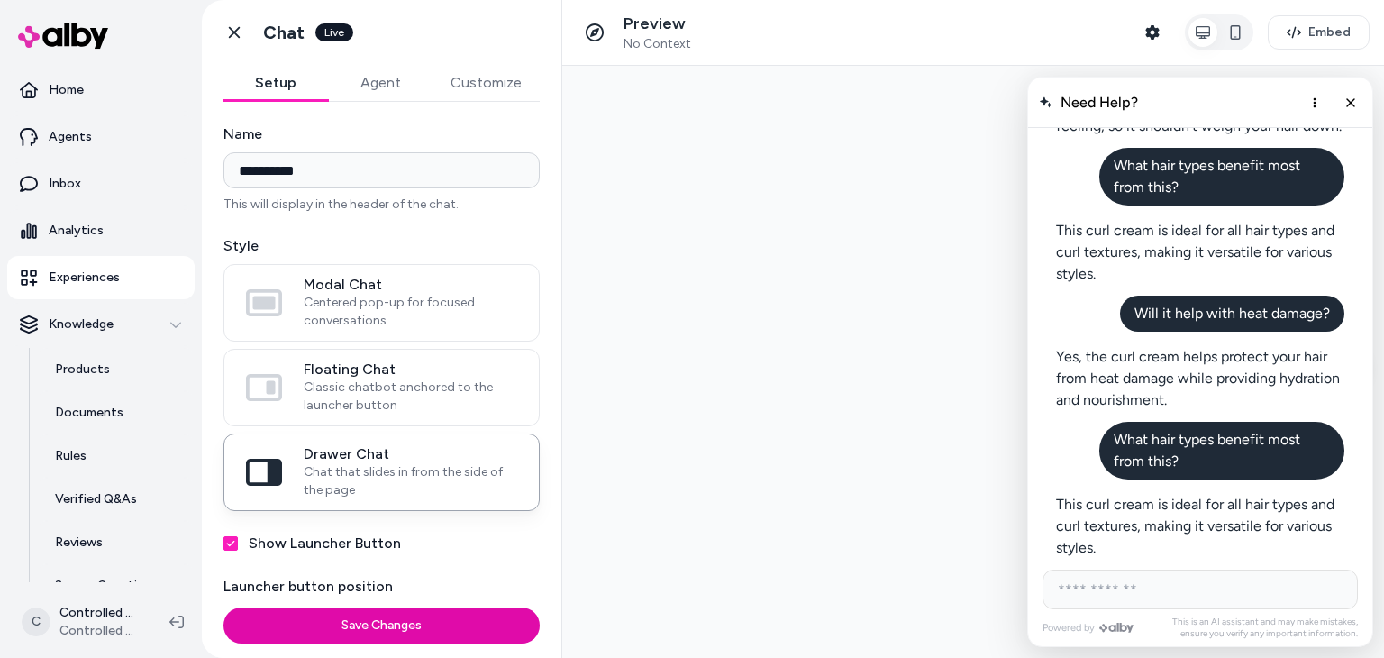
type input "**********"
click at [421, 140] on label "Name" at bounding box center [381, 134] width 316 height 22
click at [421, 152] on input "**********" at bounding box center [381, 170] width 316 height 36
click at [425, 628] on button "Save Changes" at bounding box center [381, 625] width 316 height 36
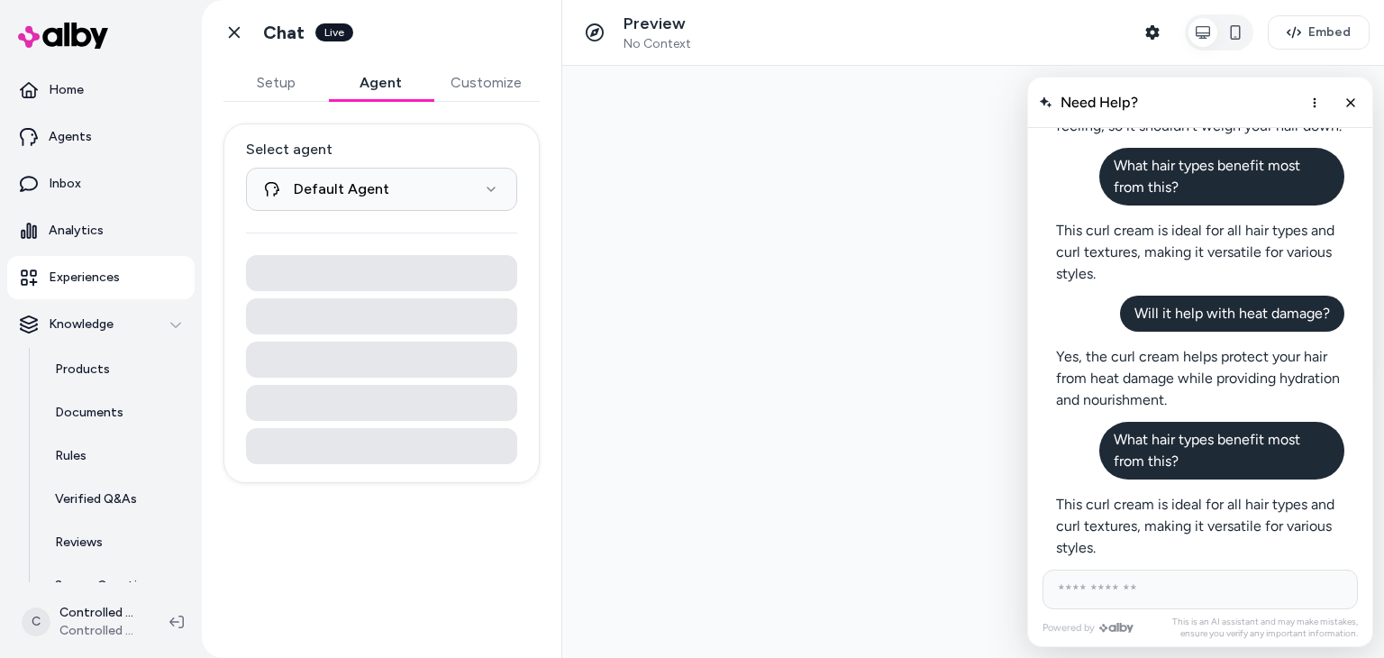
click at [390, 81] on button "Agent" at bounding box center [380, 83] width 105 height 36
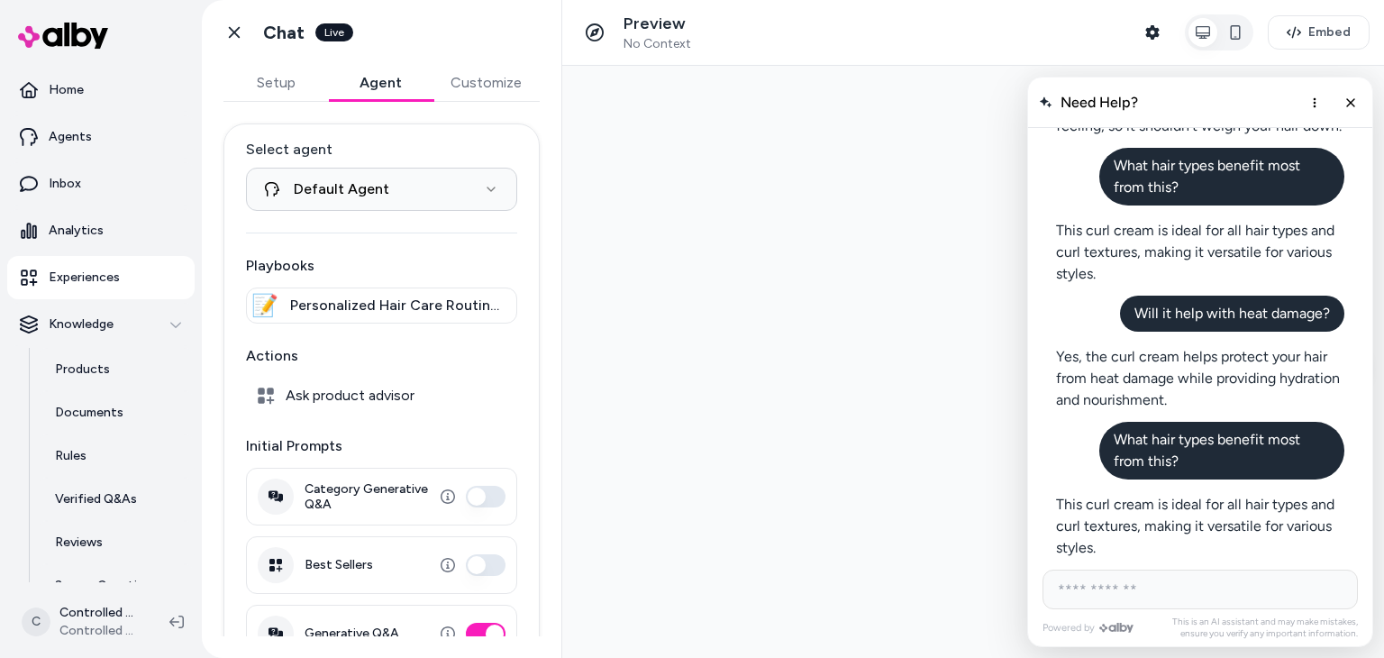
click at [798, 254] on div at bounding box center [973, 362] width 822 height 592
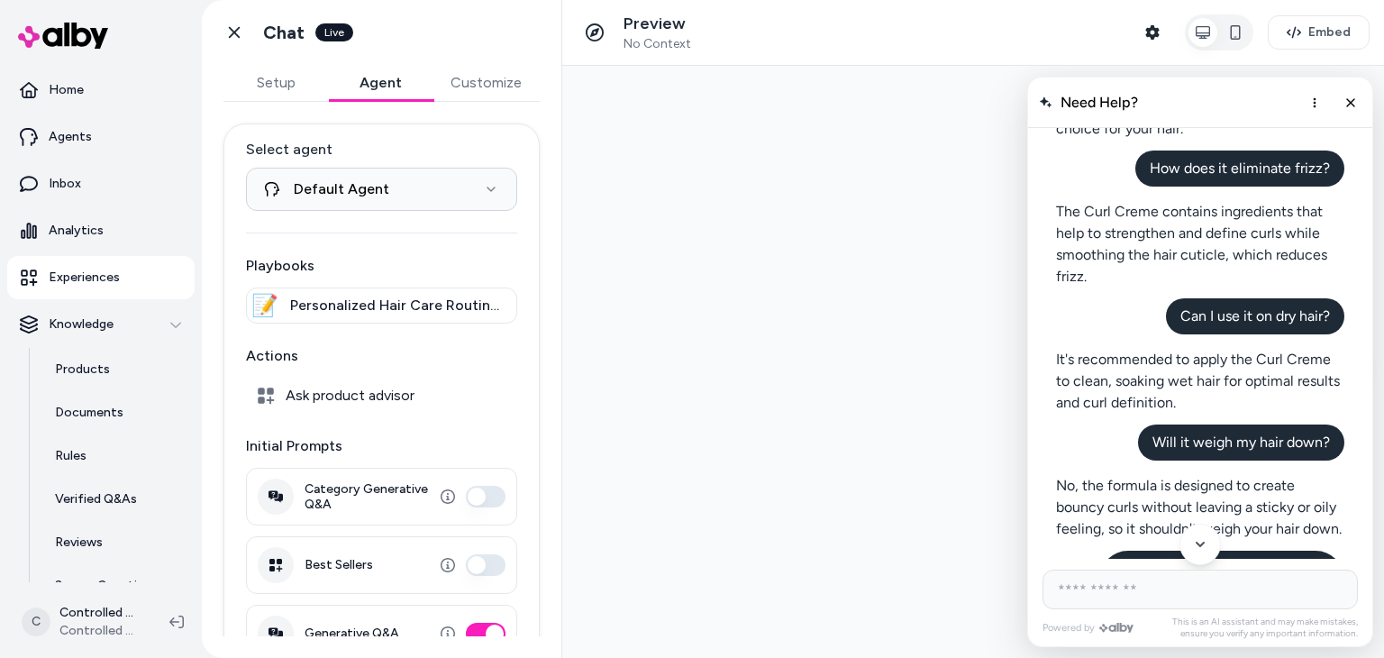
scroll to position [750, 0]
